Goal: Use online tool/utility: Utilize a website feature to perform a specific function

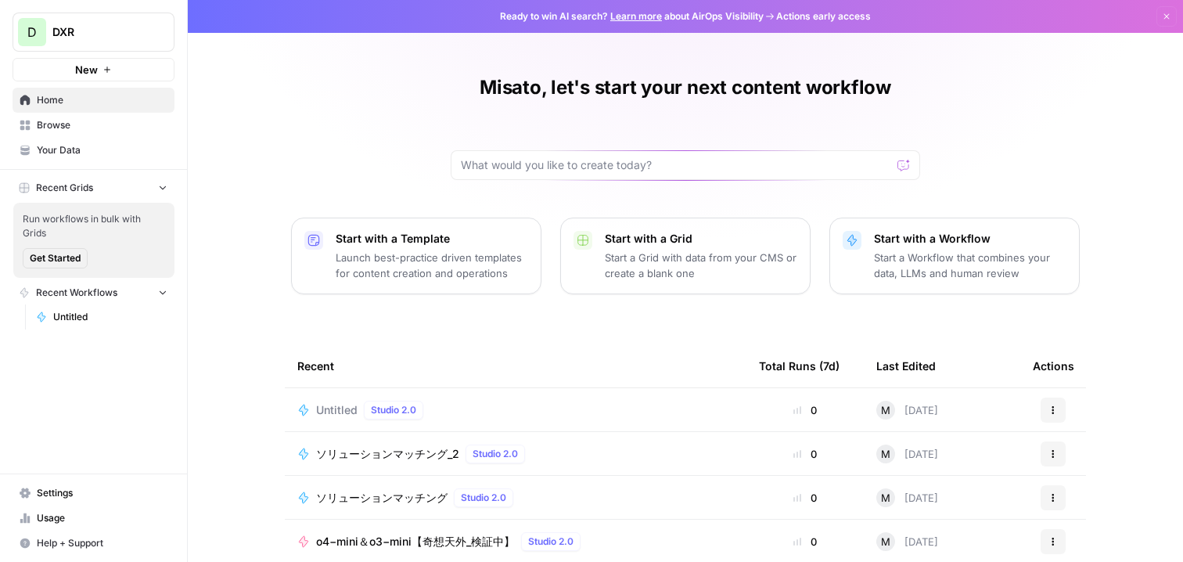
click at [131, 128] on span "Browse" at bounding box center [102, 125] width 131 height 14
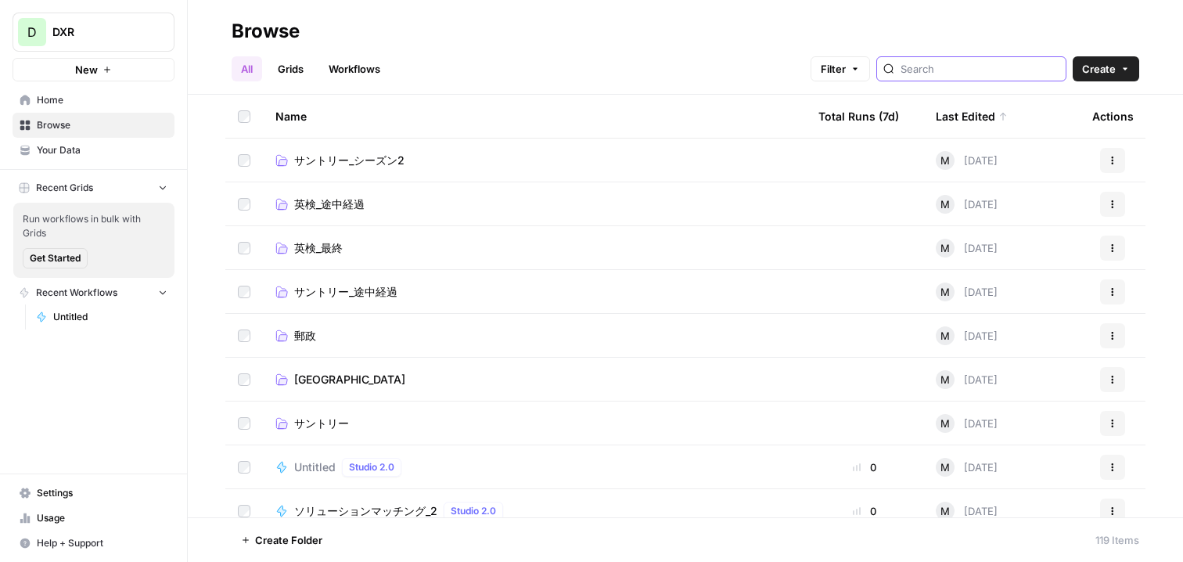
click at [948, 69] on input "search" at bounding box center [980, 69] width 159 height 16
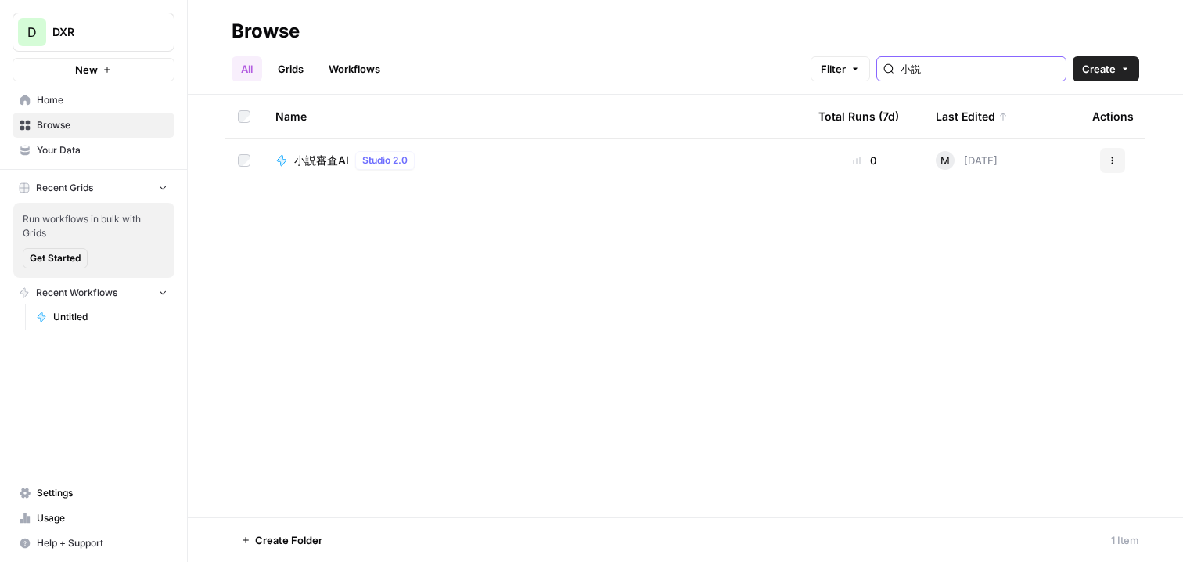
type input "小説"
click at [347, 154] on span "小説審査AI" at bounding box center [321, 161] width 55 height 16
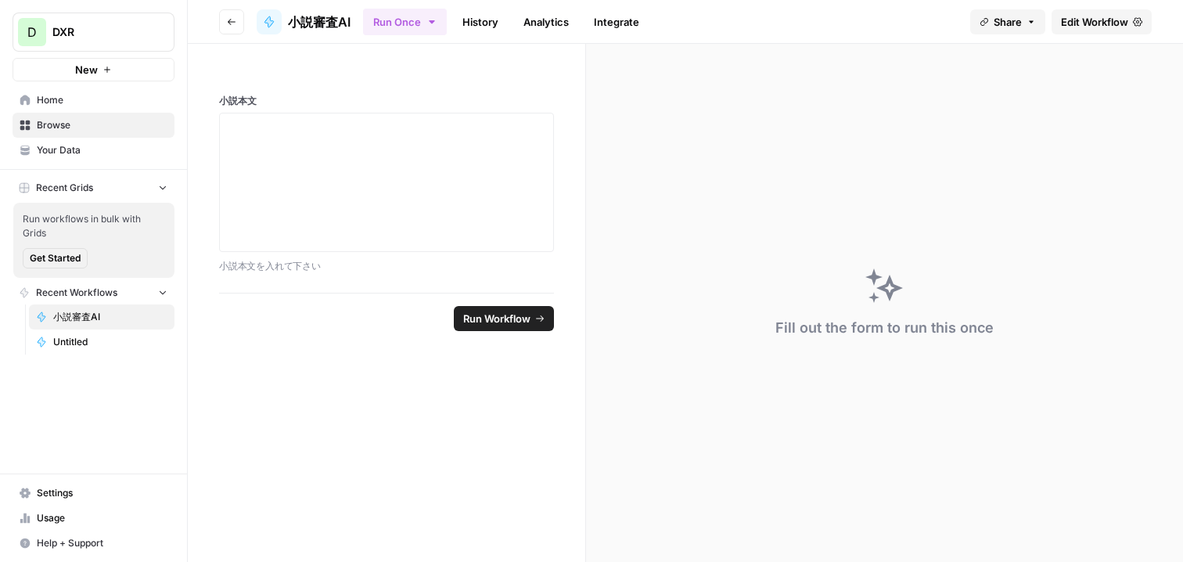
click at [451, 113] on div at bounding box center [386, 182] width 335 height 139
click at [409, 146] on div at bounding box center [386, 182] width 315 height 125
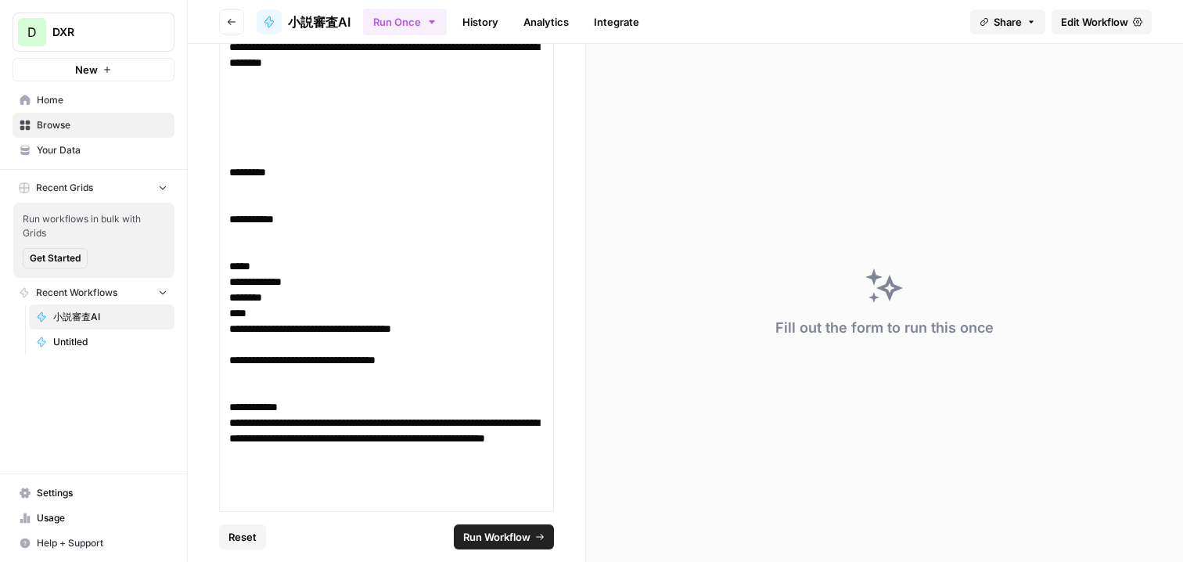
click at [483, 536] on span "Run Workflow" at bounding box center [496, 537] width 67 height 16
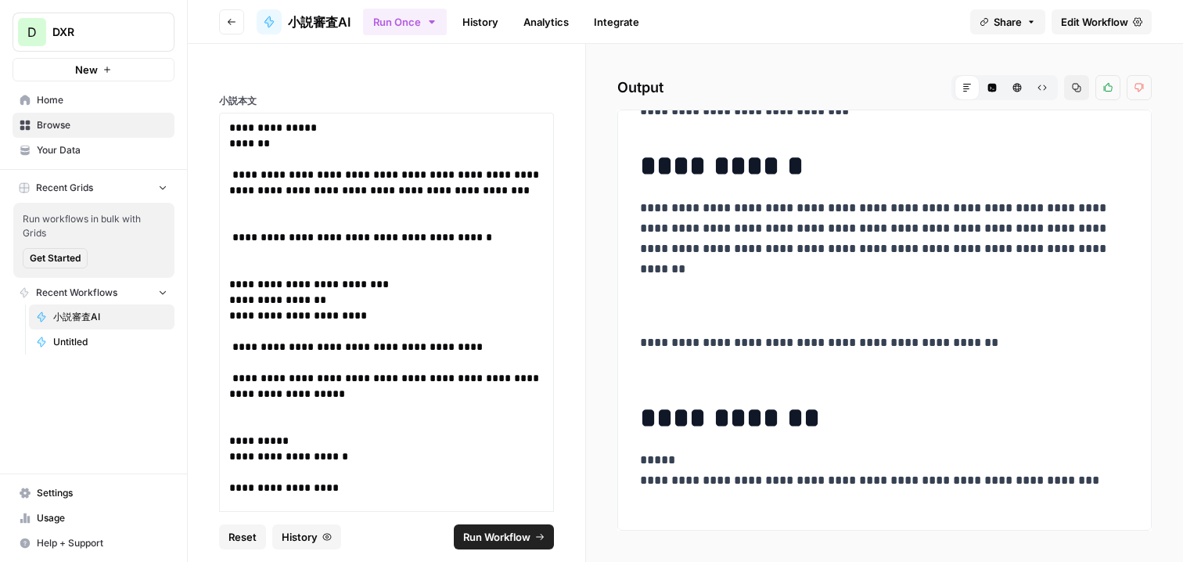
scroll to position [0, 0]
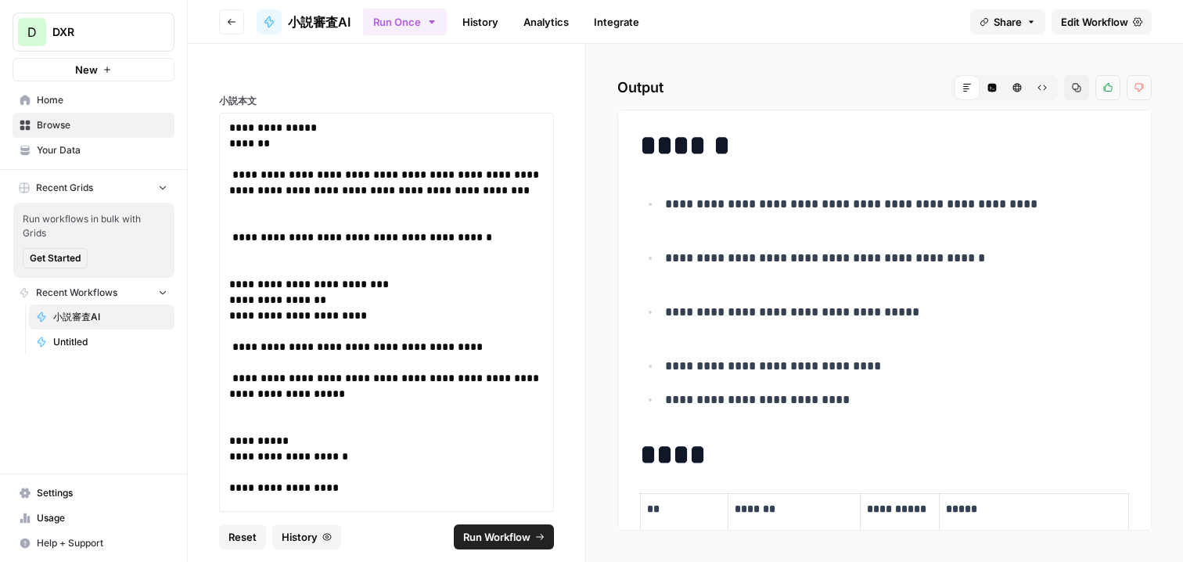
click at [1109, 23] on span "Edit Workflow" at bounding box center [1094, 22] width 67 height 16
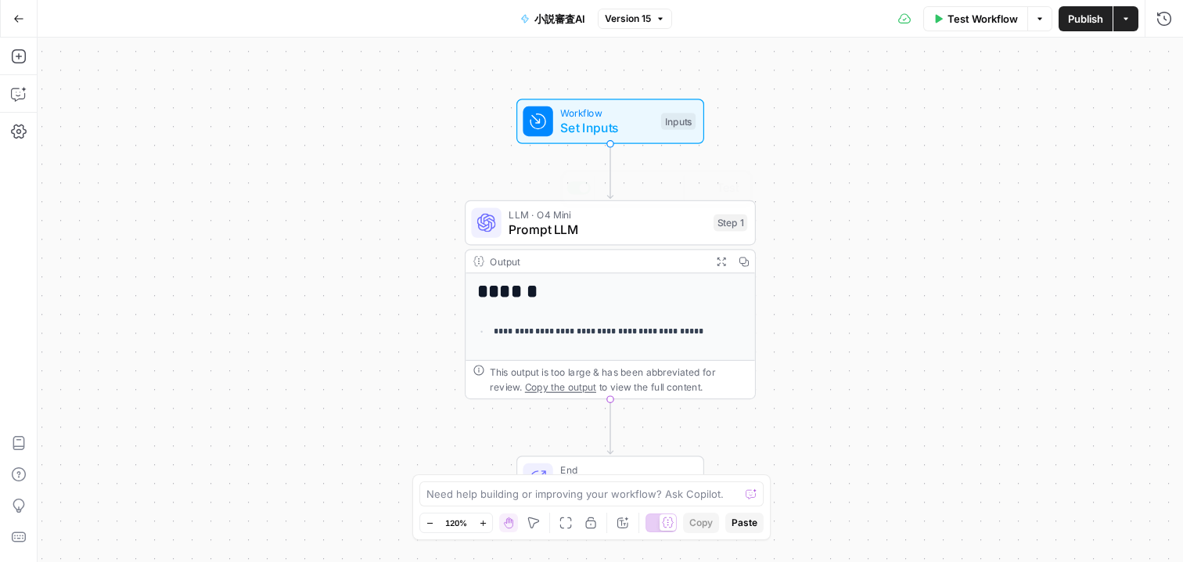
click at [658, 297] on h1 "******" at bounding box center [611, 292] width 268 height 22
click at [650, 205] on div "Copy step Delete step Add Note Test" at bounding box center [657, 188] width 189 height 34
click at [549, 225] on span "Prompt LLM" at bounding box center [607, 229] width 197 height 19
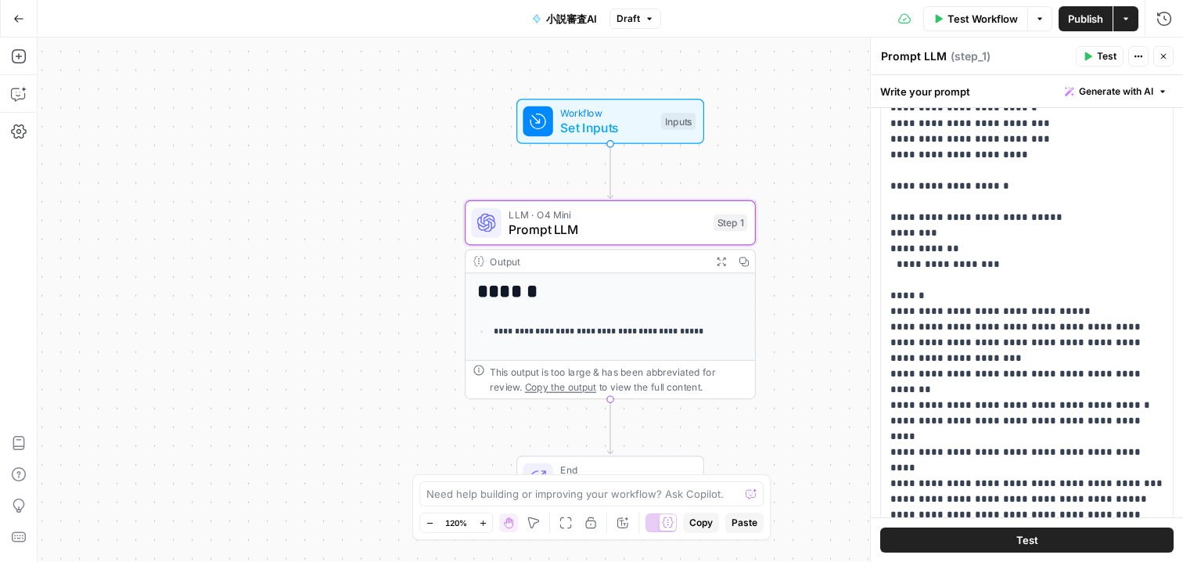
click at [219, 134] on div "**********" at bounding box center [611, 300] width 1146 height 524
click at [16, 20] on icon "button" at bounding box center [18, 18] width 11 height 11
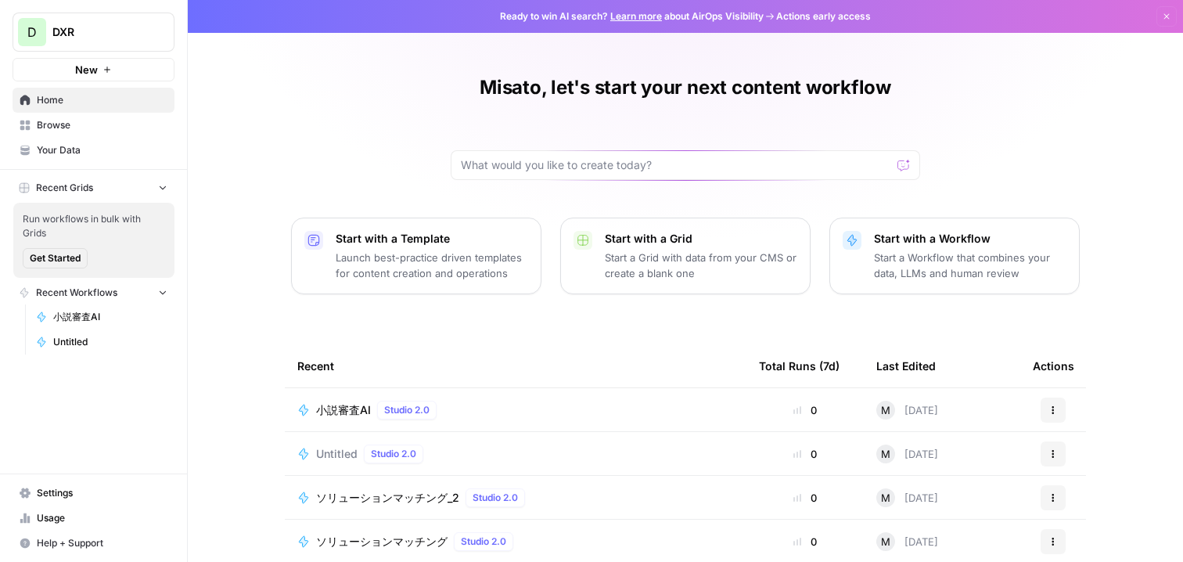
click at [414, 495] on span "ソリューションマッチング_2" at bounding box center [387, 498] width 143 height 16
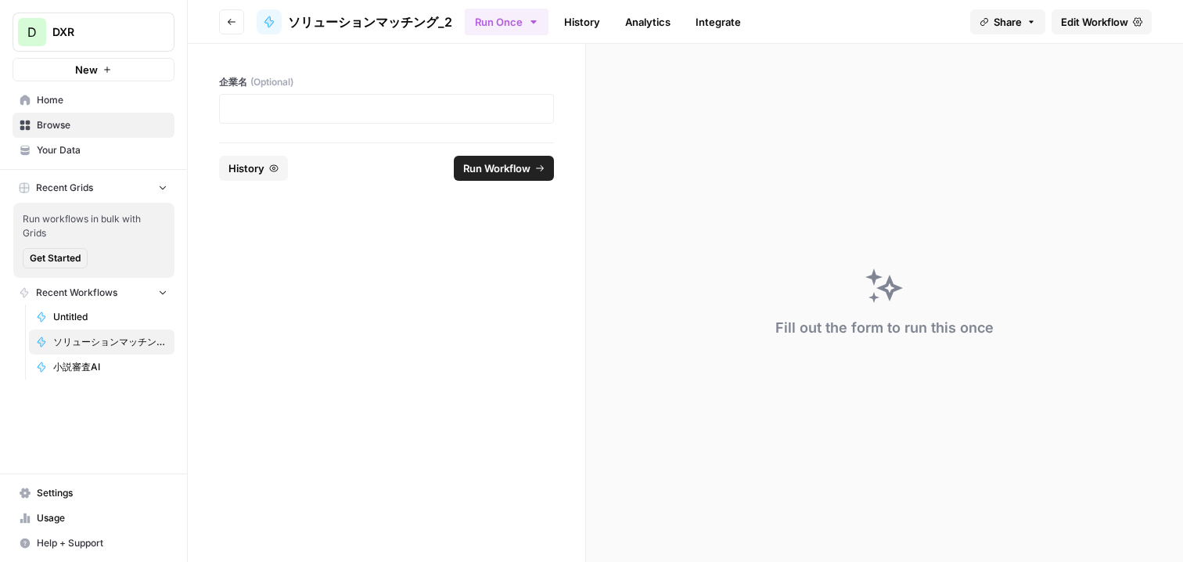
click at [268, 171] on button "History" at bounding box center [253, 168] width 69 height 25
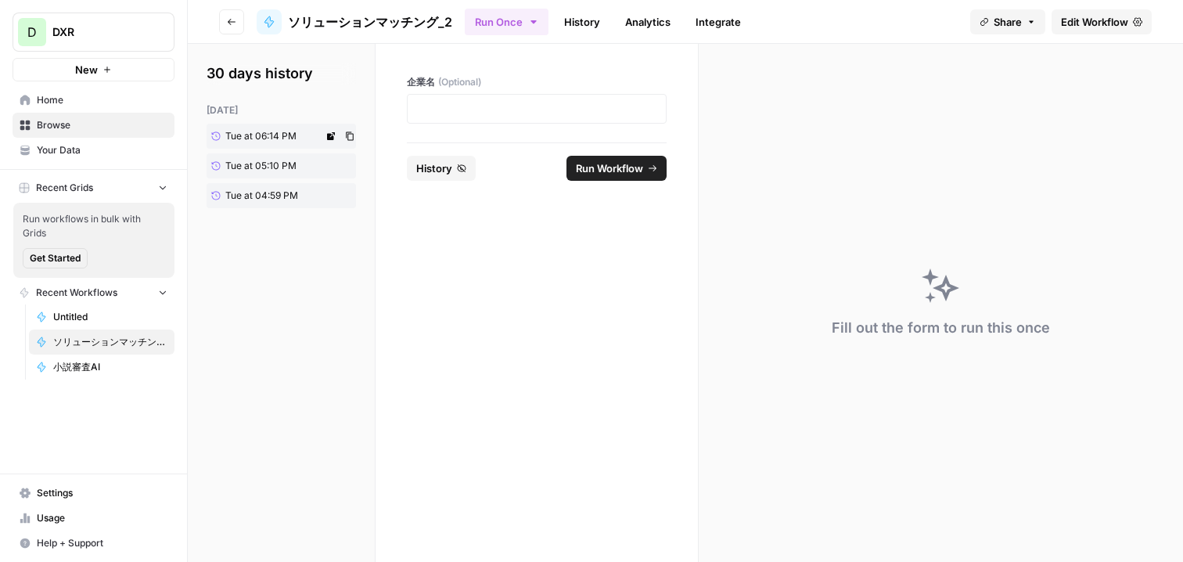
click at [291, 135] on span "Tue at 06:14 PM" at bounding box center [260, 136] width 71 height 14
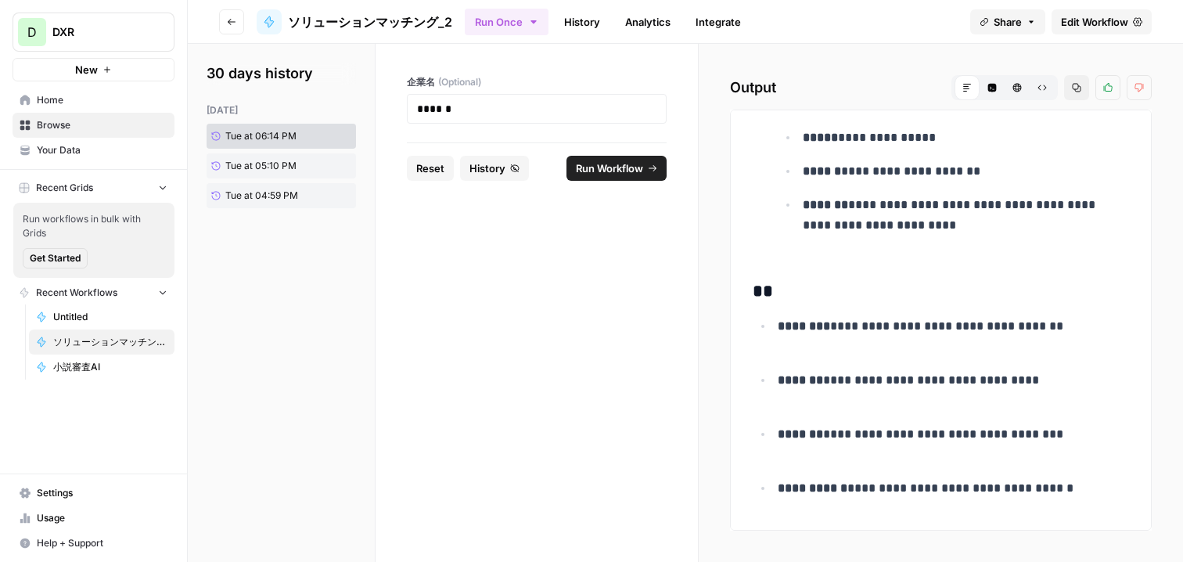
scroll to position [8003, 0]
